Goal: Transaction & Acquisition: Download file/media

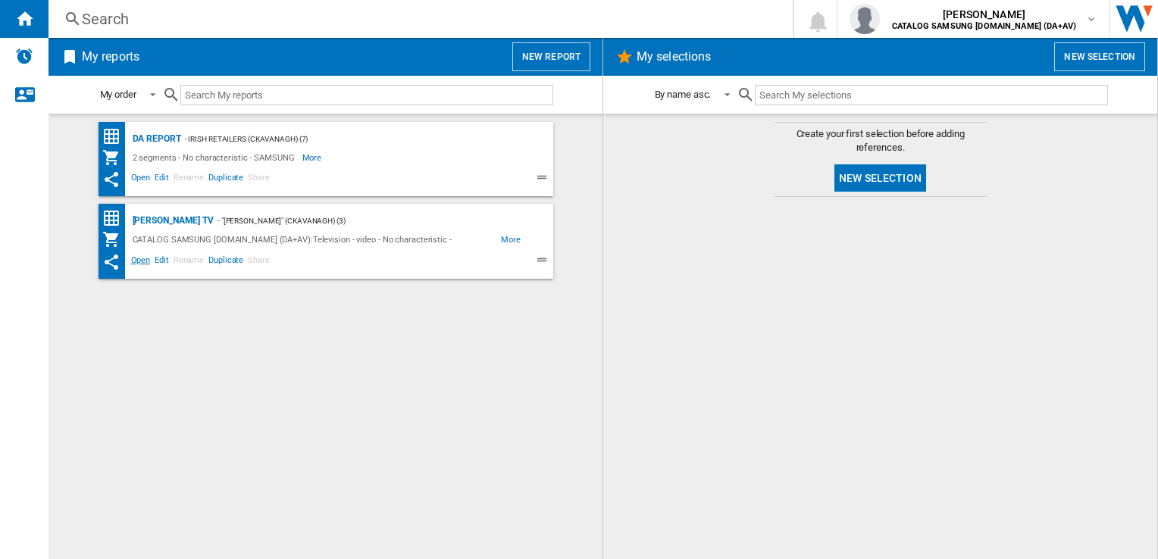
click at [144, 258] on span "Open" at bounding box center [141, 262] width 24 height 18
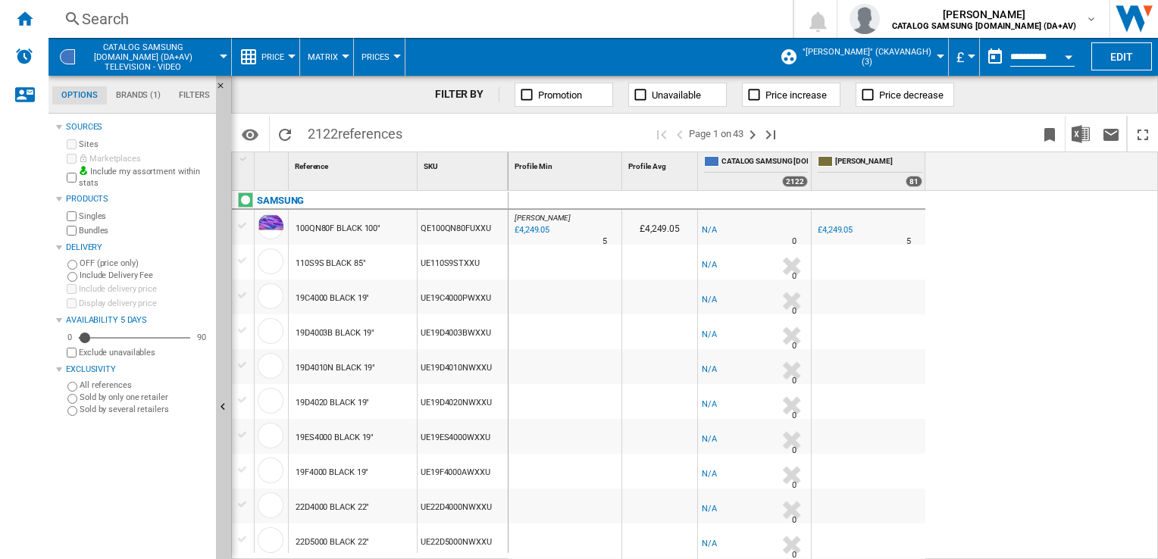
click at [971, 52] on md-menu "£ Argentin Peso Australian Dollar balboa Bolivia [GEOGRAPHIC_DATA] Bulgarian le…" at bounding box center [964, 57] width 31 height 38
click at [963, 58] on button "£" at bounding box center [964, 57] width 15 height 38
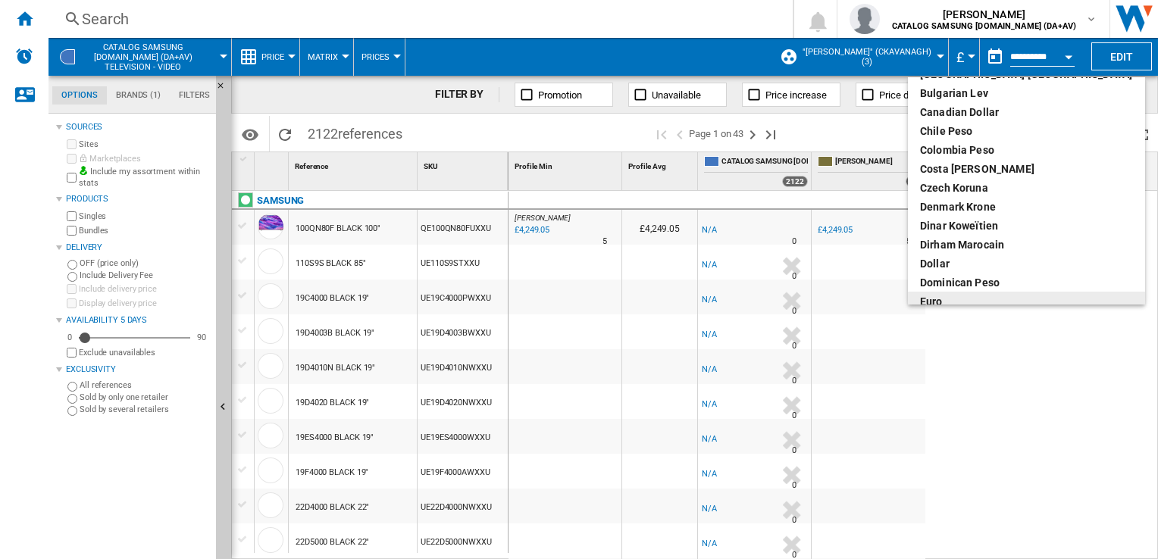
scroll to position [82, 0]
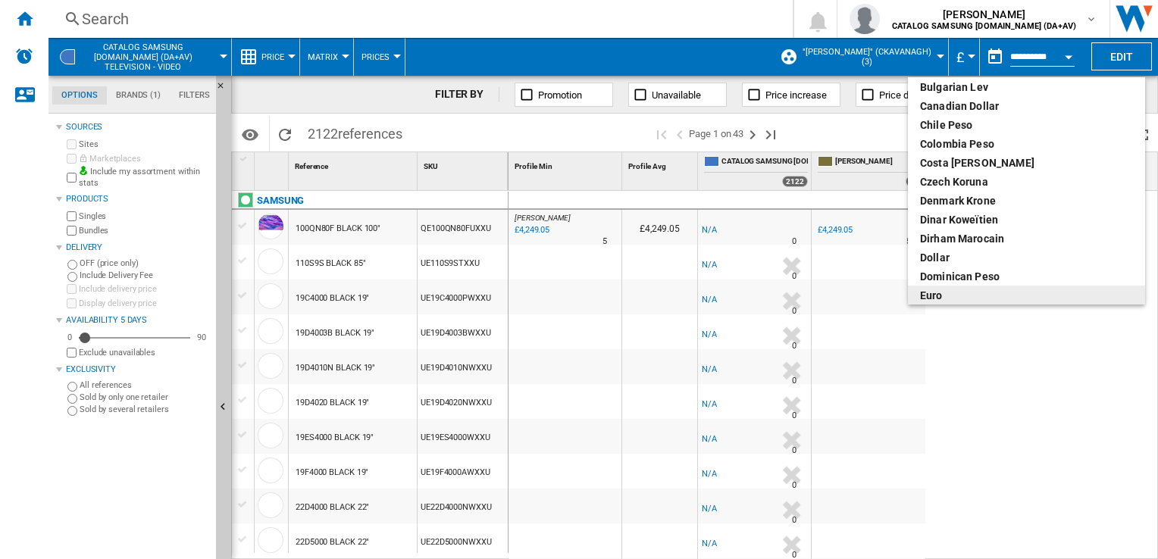
click at [943, 293] on div "euro" at bounding box center [1026, 295] width 213 height 15
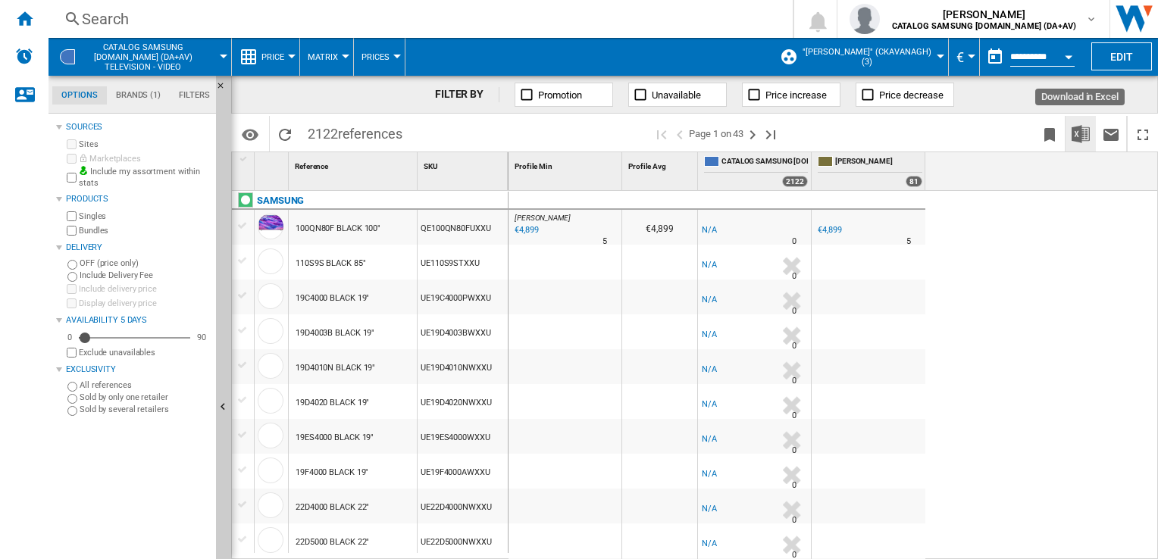
click at [1085, 135] on img "Download in Excel" at bounding box center [1081, 134] width 18 height 18
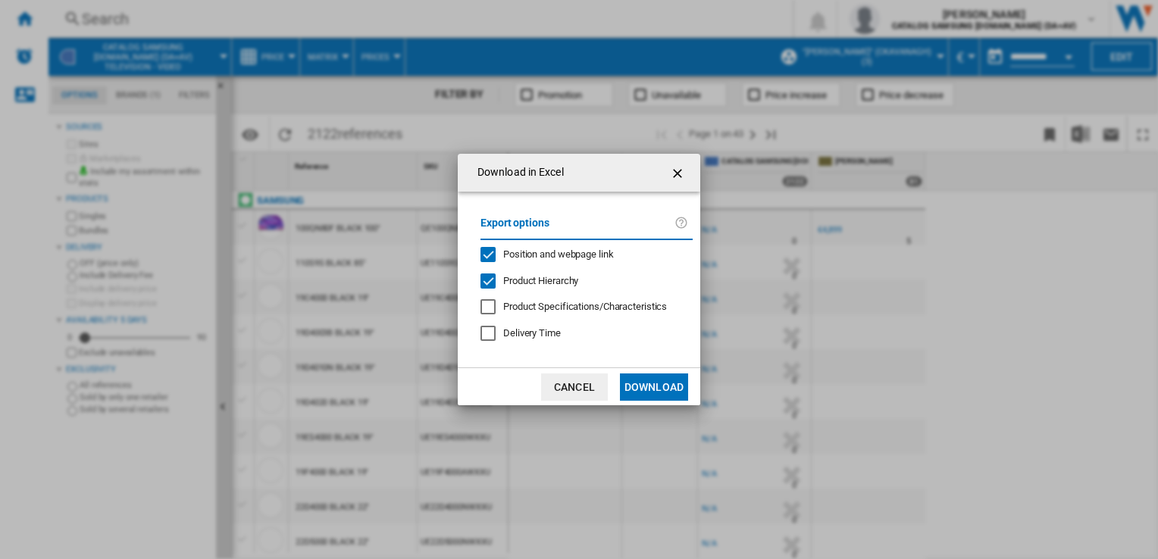
click at [649, 377] on button "Download" at bounding box center [654, 387] width 68 height 27
